Goal: Task Accomplishment & Management: Use online tool/utility

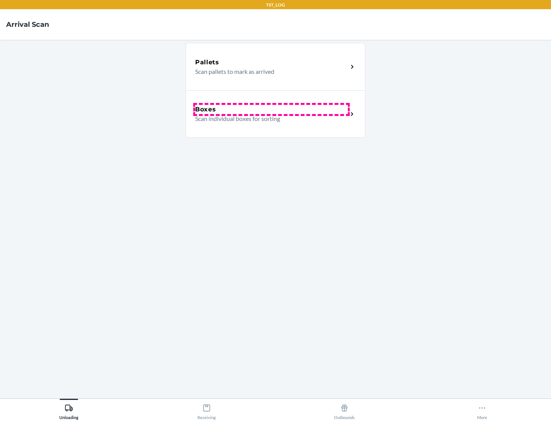
click at [271, 109] on div "Boxes" at bounding box center [271, 109] width 153 height 9
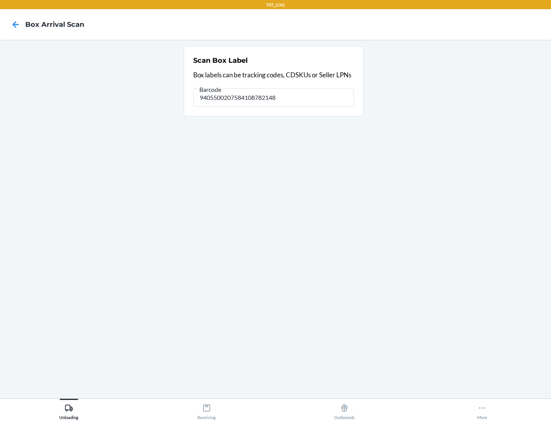
type input "9405500207584108782148"
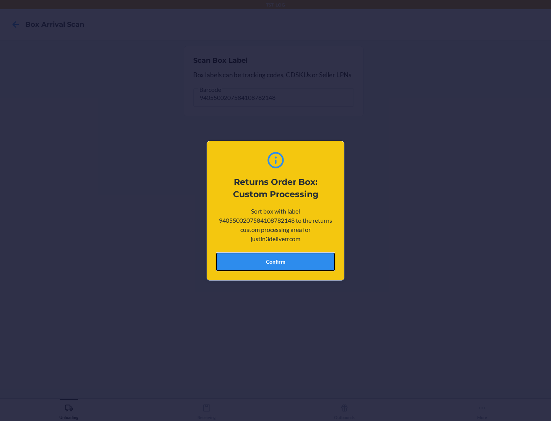
click at [276, 261] on button "Confirm" at bounding box center [275, 262] width 119 height 18
